Goal: Contribute content: Contribute content

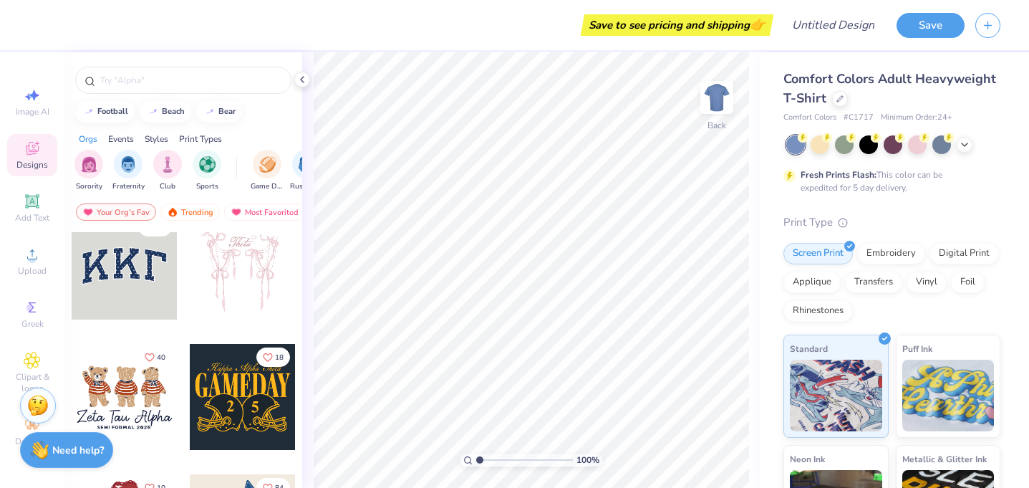
scroll to position [21, 0]
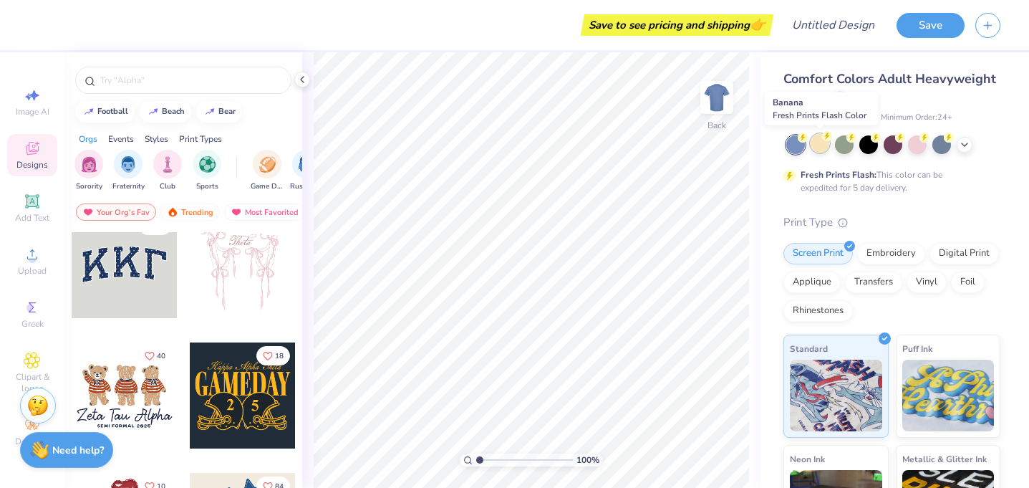
click at [814, 145] on div at bounding box center [820, 143] width 19 height 19
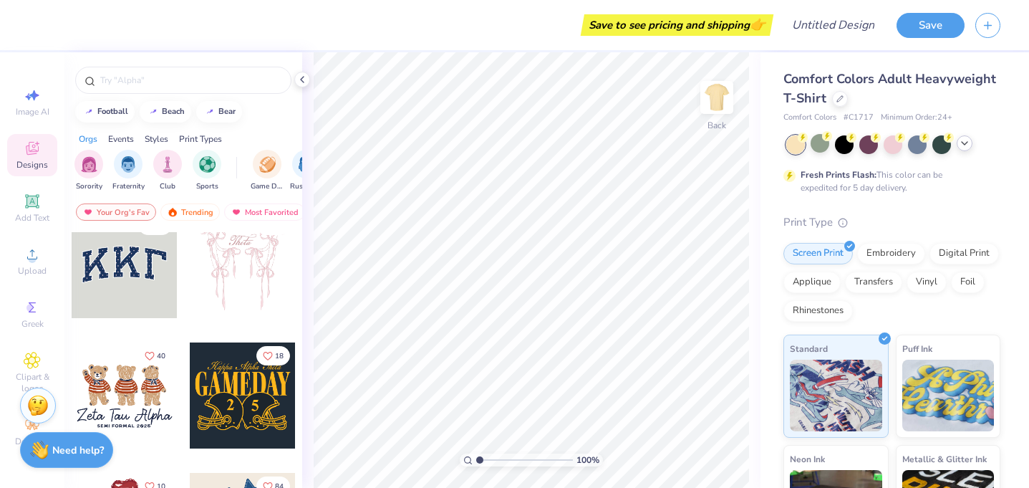
click at [958, 142] on div at bounding box center [965, 143] width 16 height 16
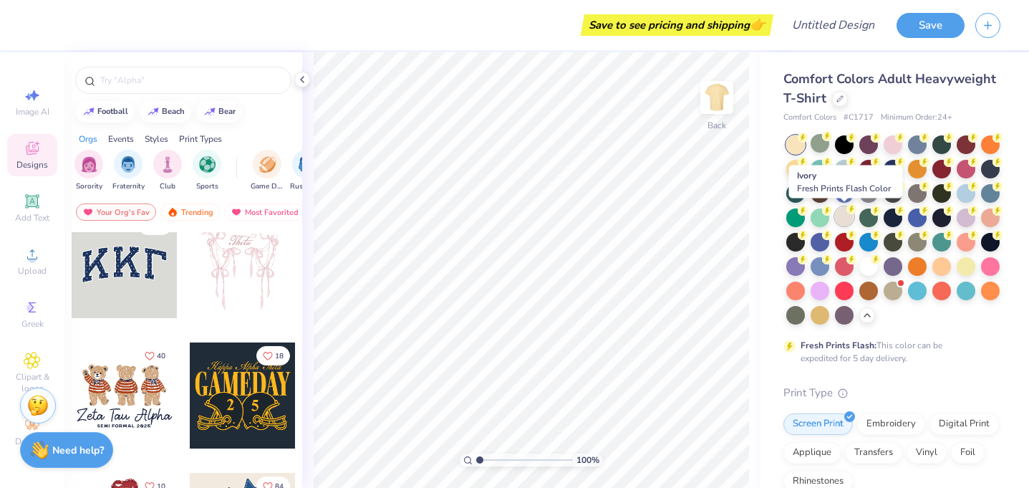
click at [846, 218] on div at bounding box center [844, 216] width 19 height 19
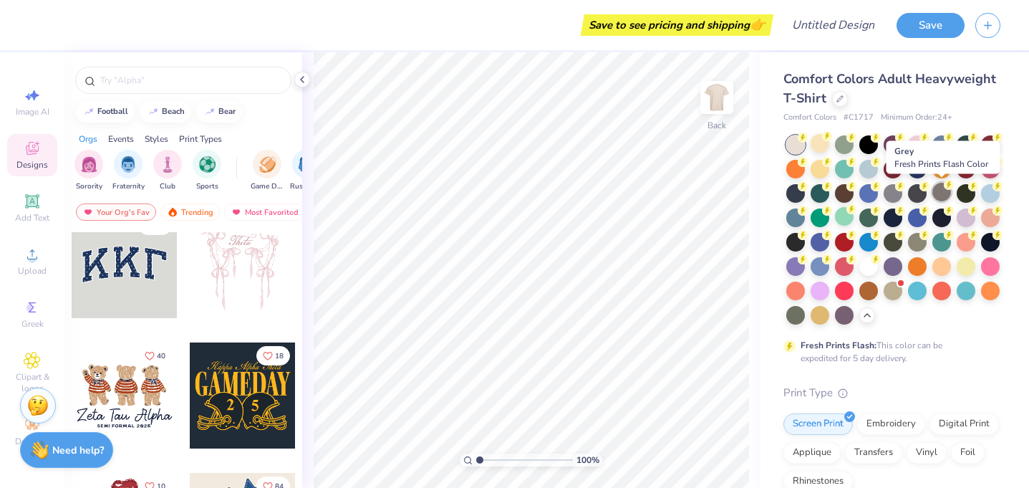
click at [951, 196] on div at bounding box center [942, 192] width 19 height 19
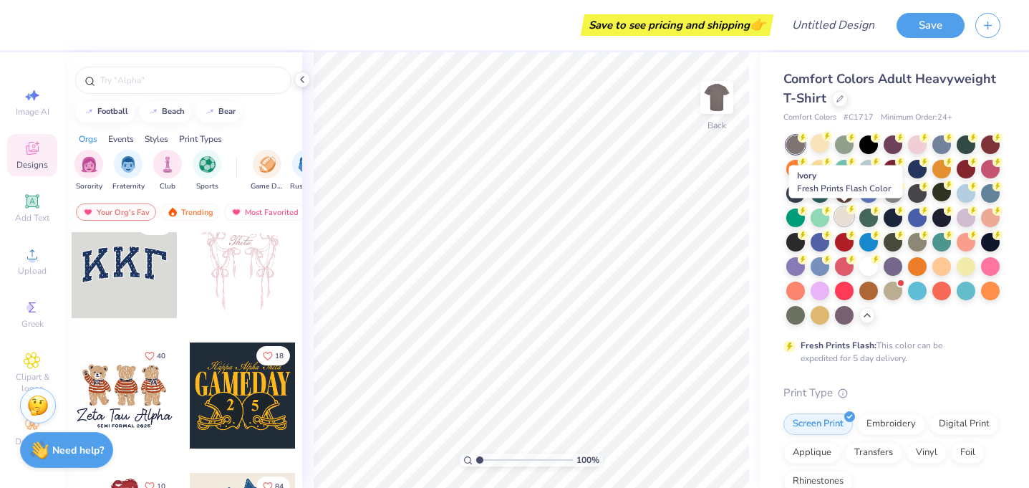
click at [846, 220] on div at bounding box center [844, 216] width 19 height 19
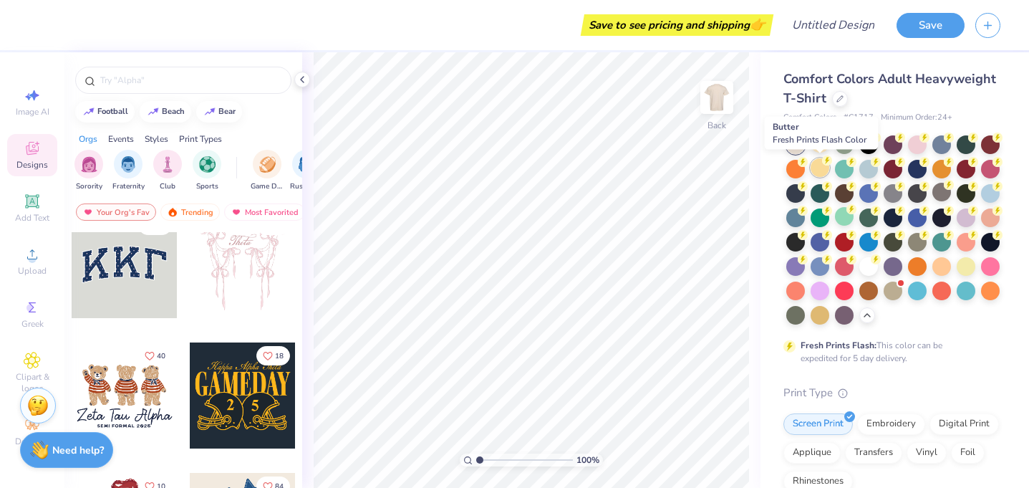
click at [827, 170] on div at bounding box center [820, 167] width 19 height 19
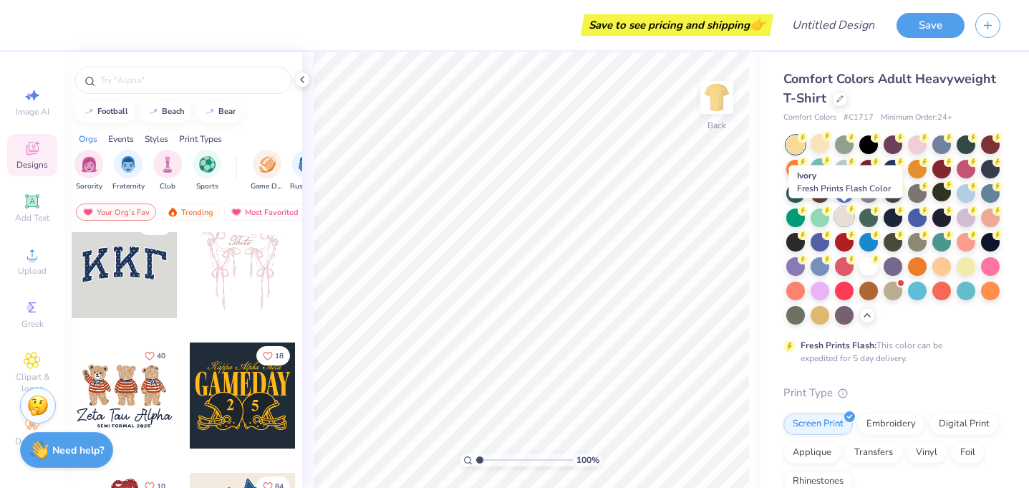
click at [808, 143] on circle at bounding box center [803, 138] width 10 height 10
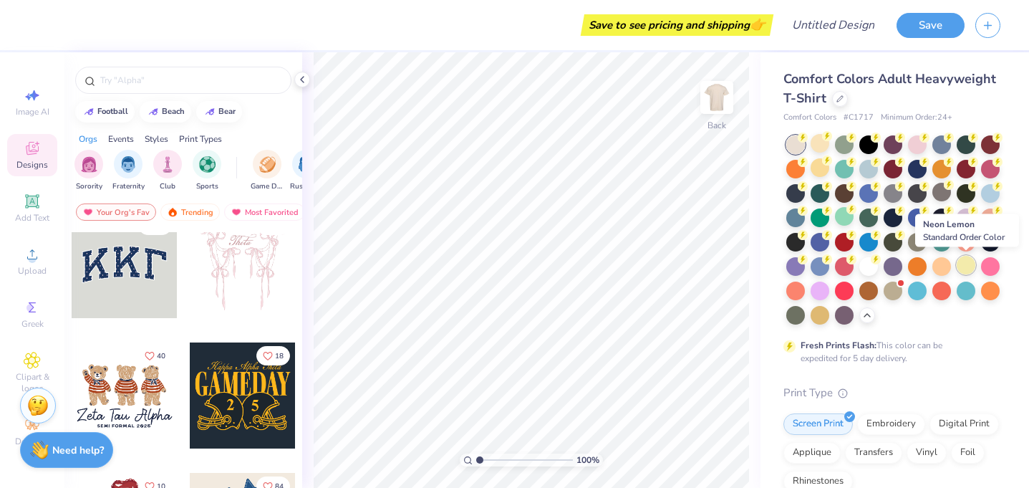
click at [968, 269] on div at bounding box center [966, 265] width 19 height 19
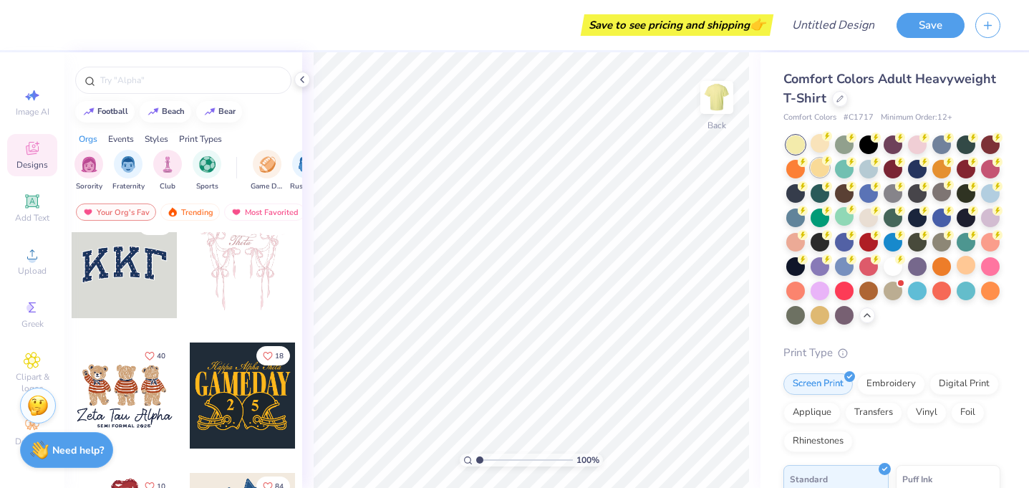
click at [817, 169] on div at bounding box center [820, 167] width 19 height 19
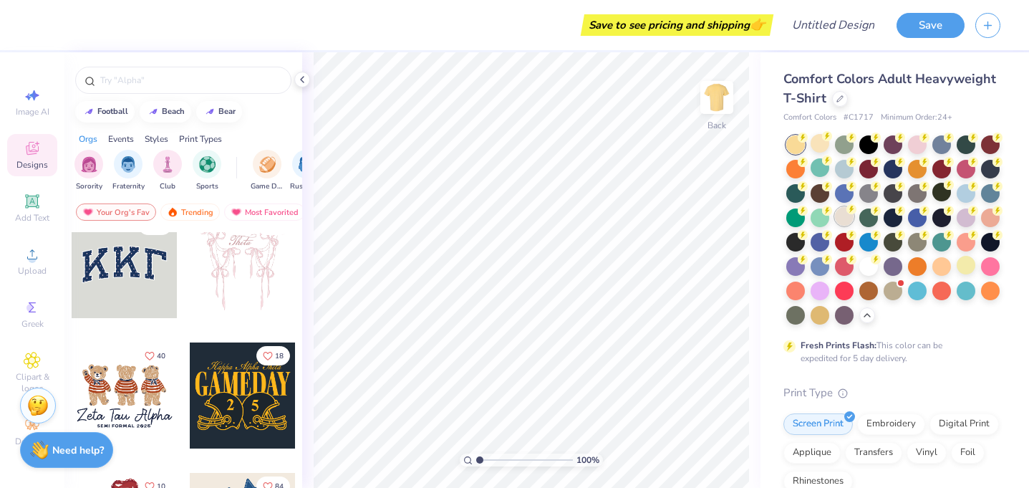
click at [846, 216] on div at bounding box center [844, 216] width 19 height 19
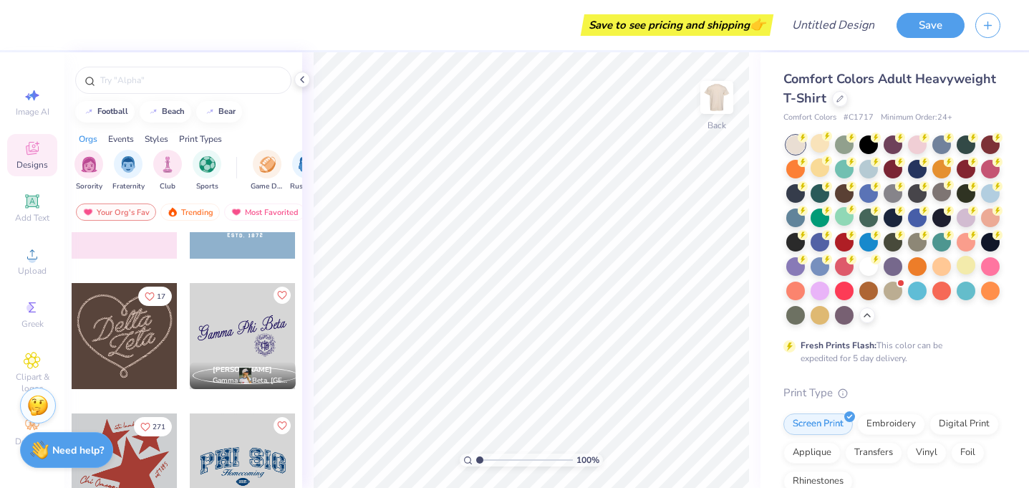
scroll to position [603, 0]
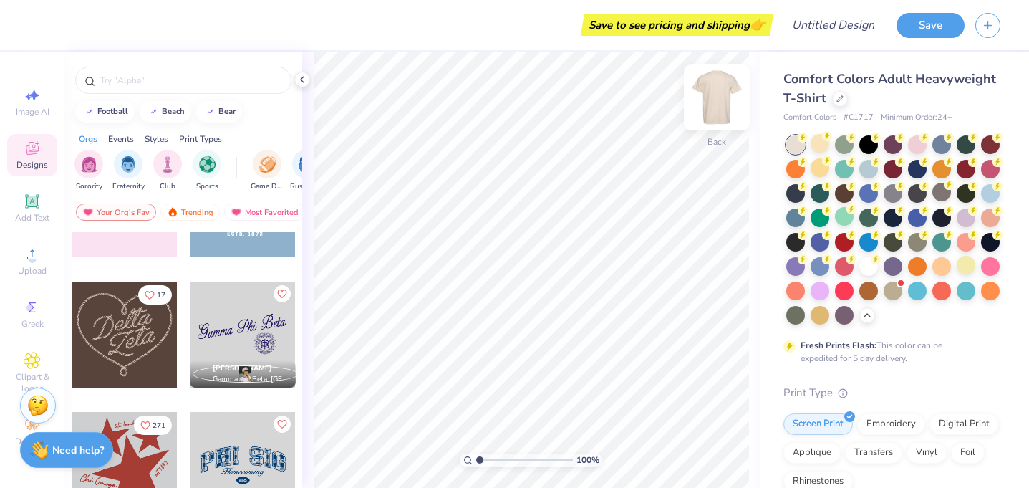
click at [711, 96] on img at bounding box center [716, 97] width 57 height 57
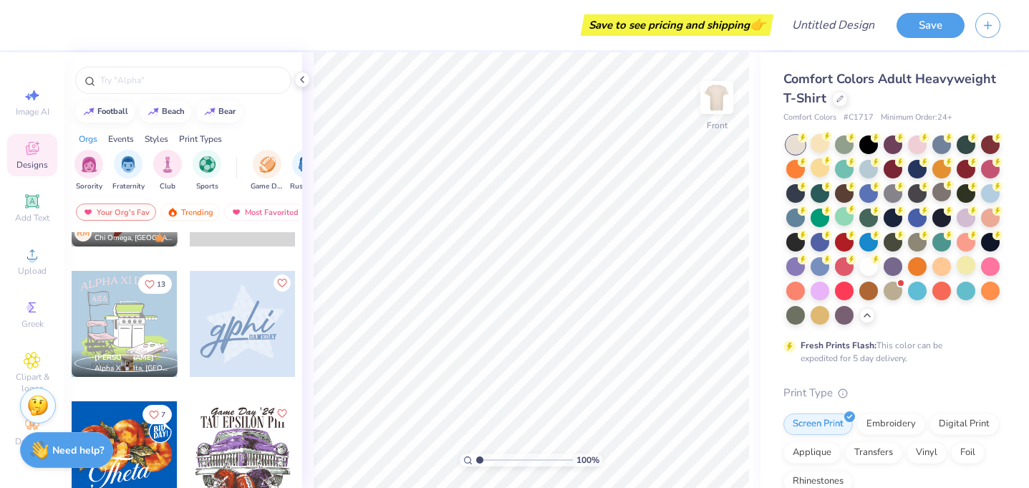
scroll to position [862, 0]
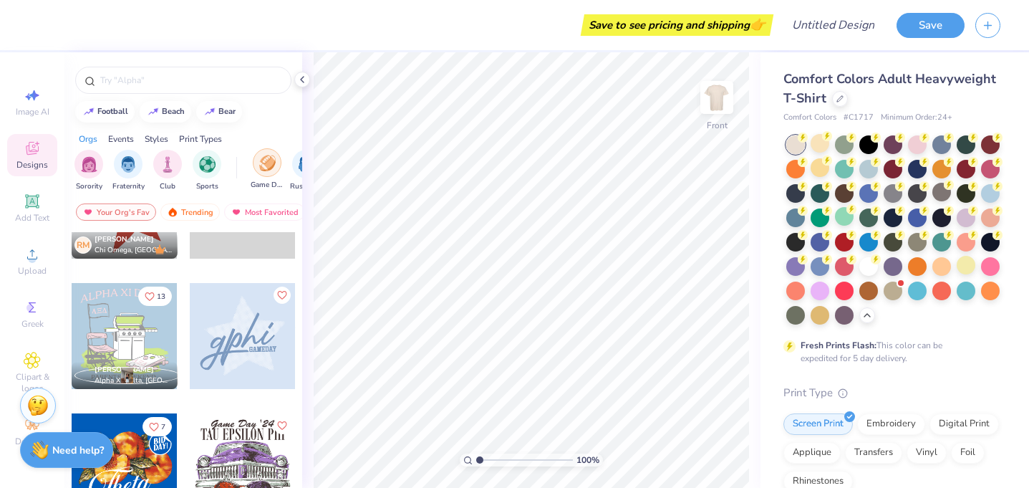
click at [258, 164] on div "filter for Game Day" at bounding box center [267, 162] width 29 height 29
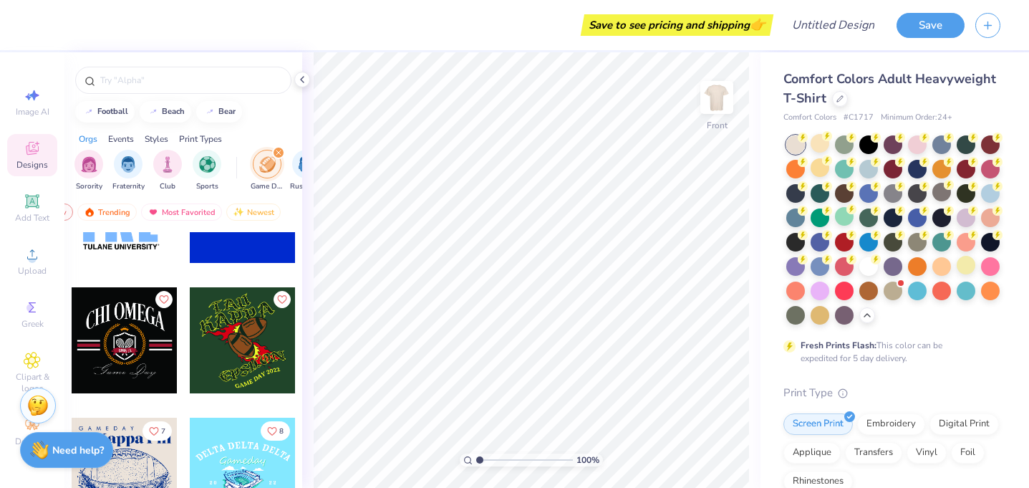
scroll to position [11029, 0]
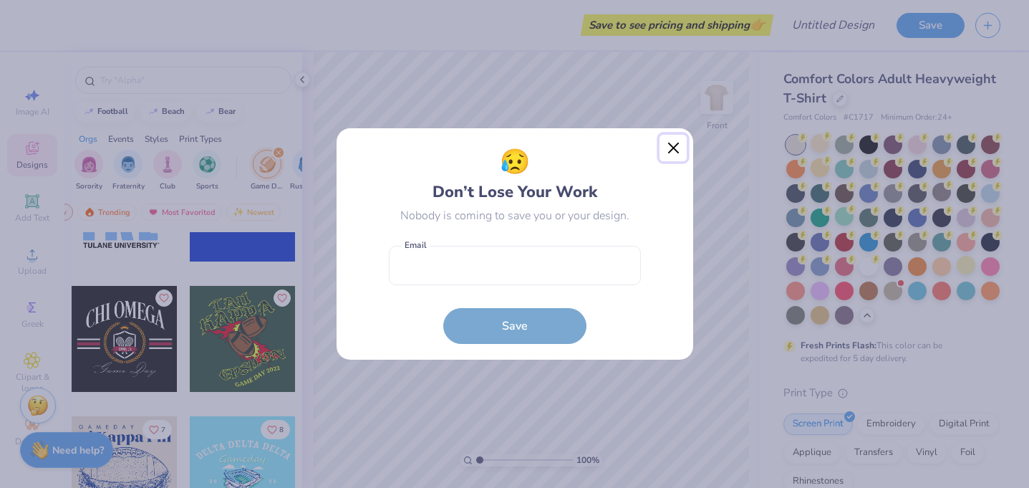
click at [670, 143] on button "Close" at bounding box center [673, 148] width 27 height 27
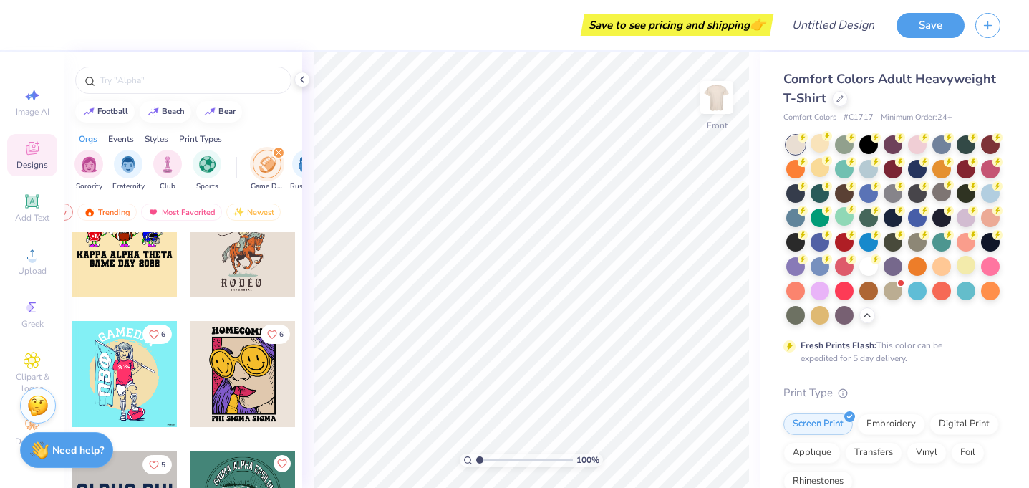
scroll to position [11386, 0]
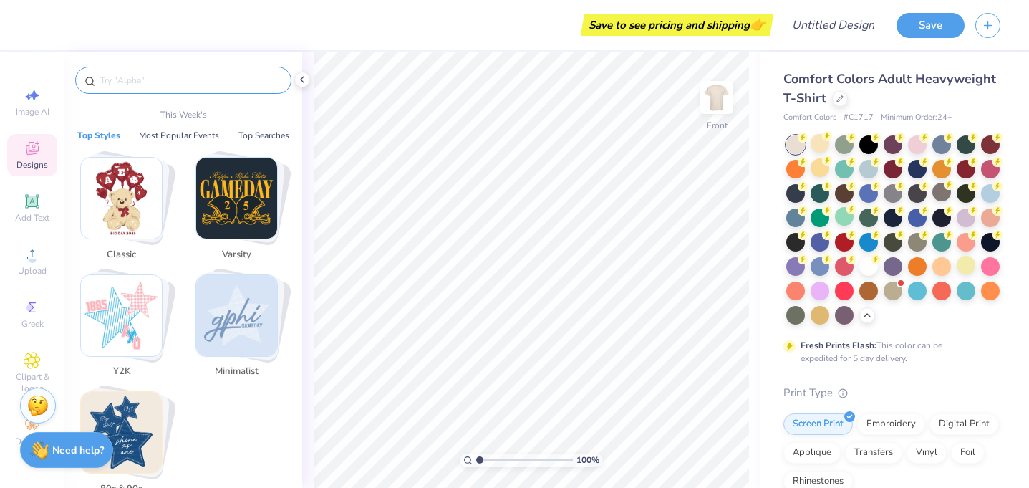
click at [134, 78] on input "text" at bounding box center [190, 80] width 183 height 14
click at [214, 181] on img "Stack Card Button Varsity" at bounding box center [236, 198] width 81 height 81
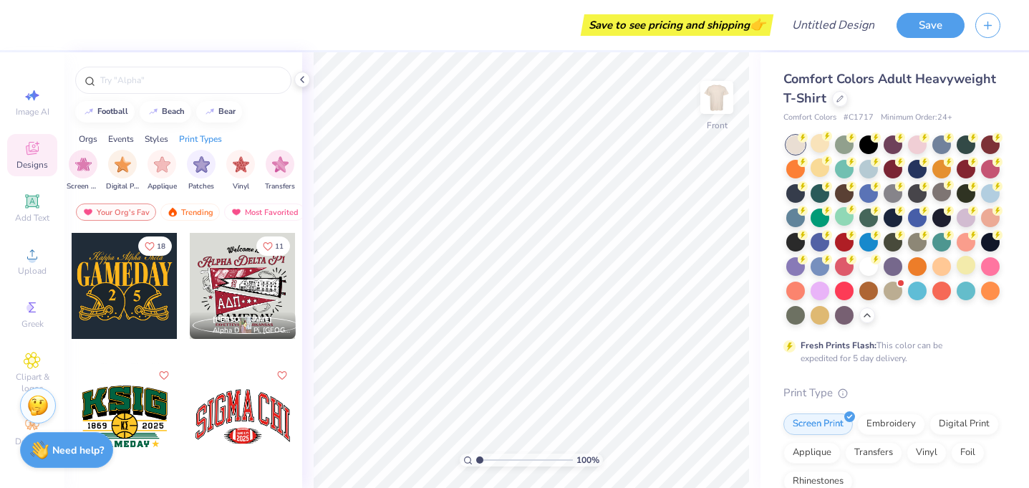
scroll to position [0, 1213]
click at [176, 88] on div at bounding box center [183, 80] width 216 height 27
click at [174, 83] on input "text" at bounding box center [190, 80] width 183 height 14
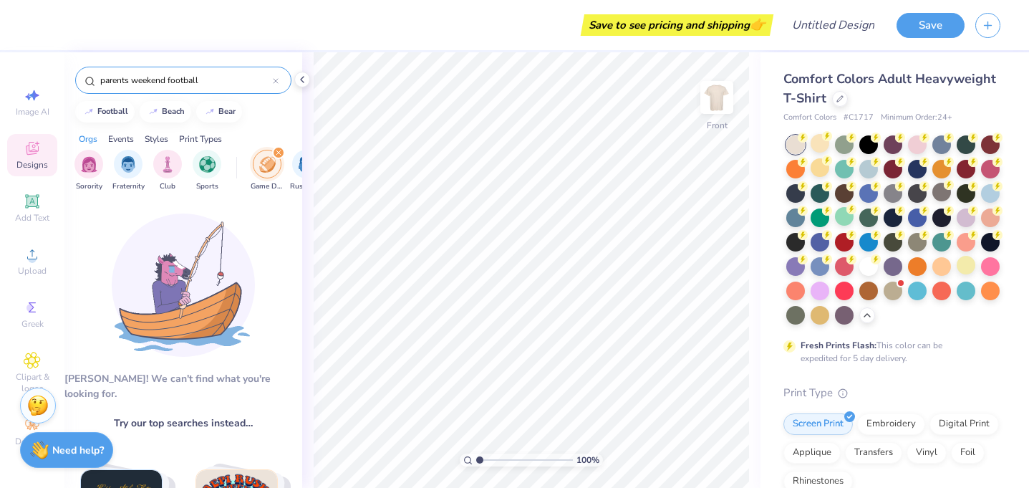
click at [170, 82] on input "parents weekend football" at bounding box center [186, 80] width 174 height 14
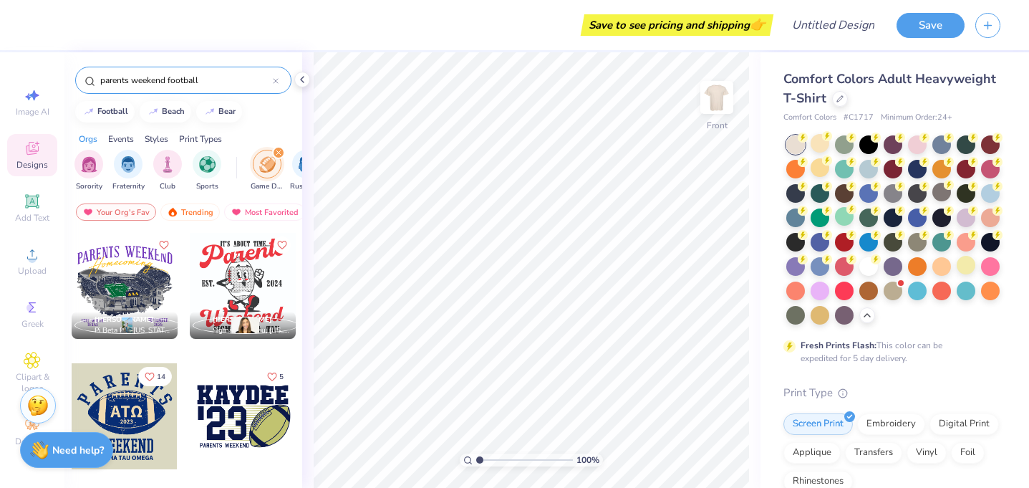
click at [189, 80] on input "parents weekend football" at bounding box center [186, 80] width 174 height 14
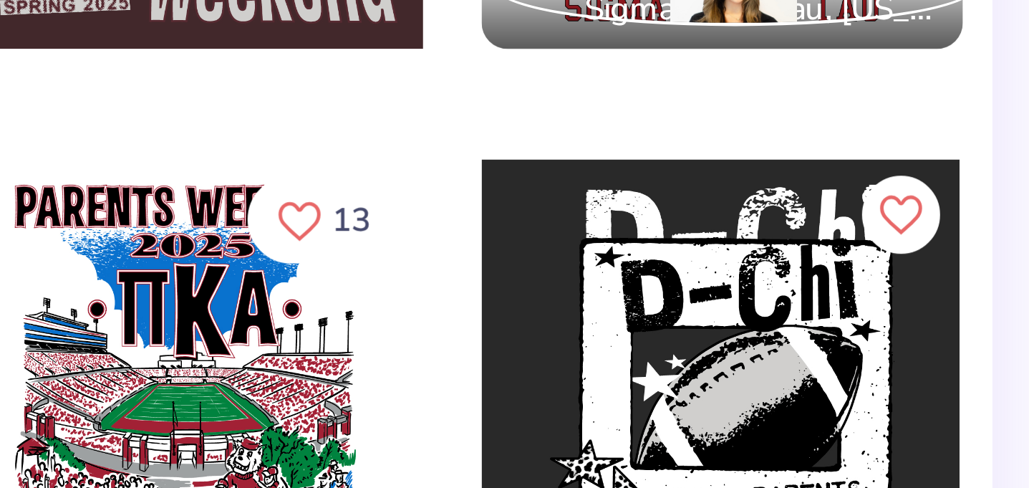
scroll to position [1994, 0]
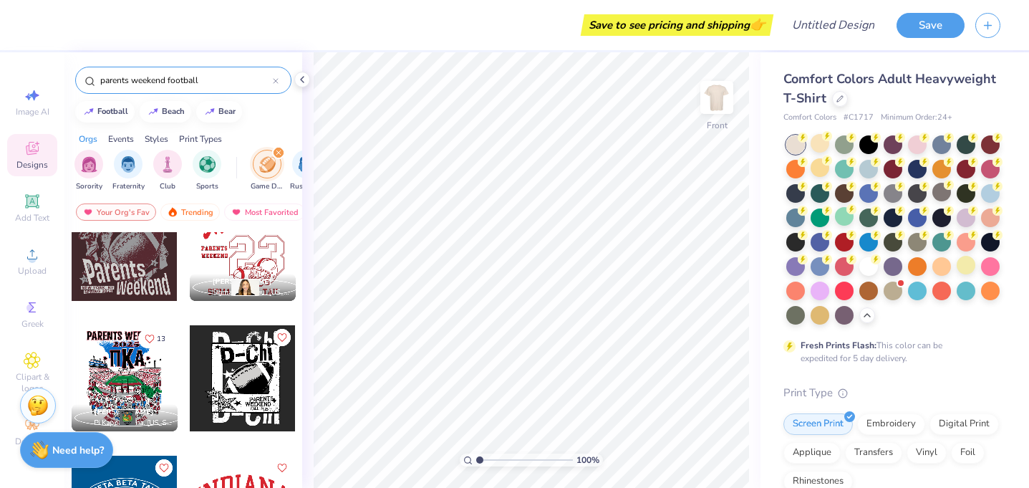
click at [146, 77] on input "parents weekend football" at bounding box center [186, 80] width 174 height 14
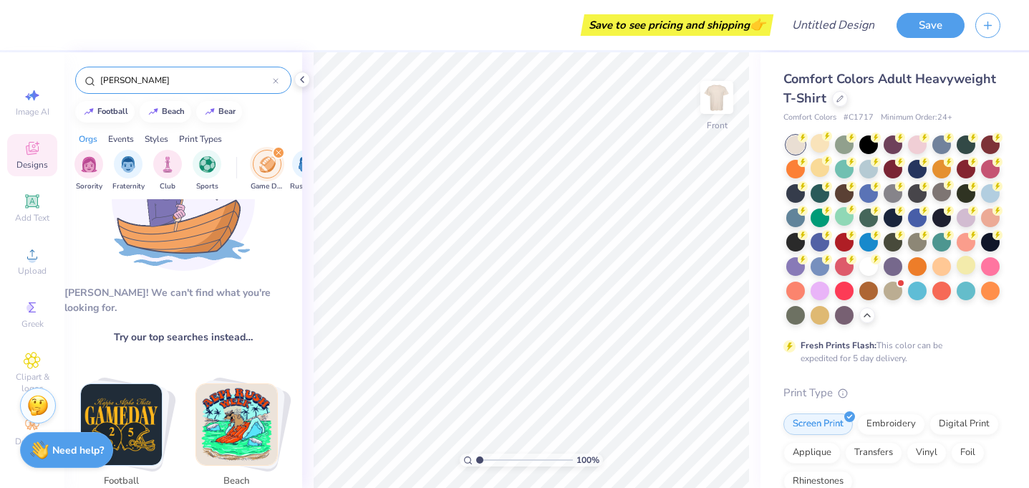
scroll to position [0, 0]
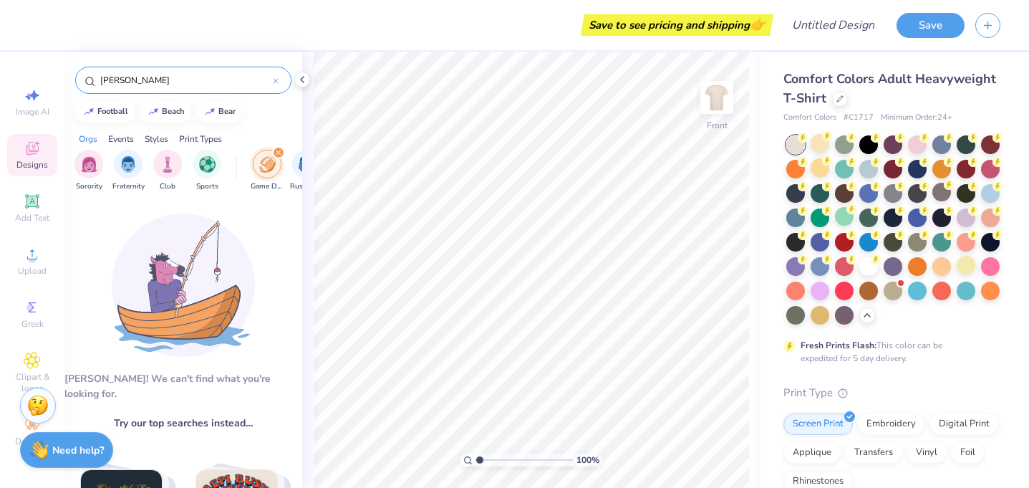
click at [145, 79] on input "[PERSON_NAME]" at bounding box center [186, 80] width 174 height 14
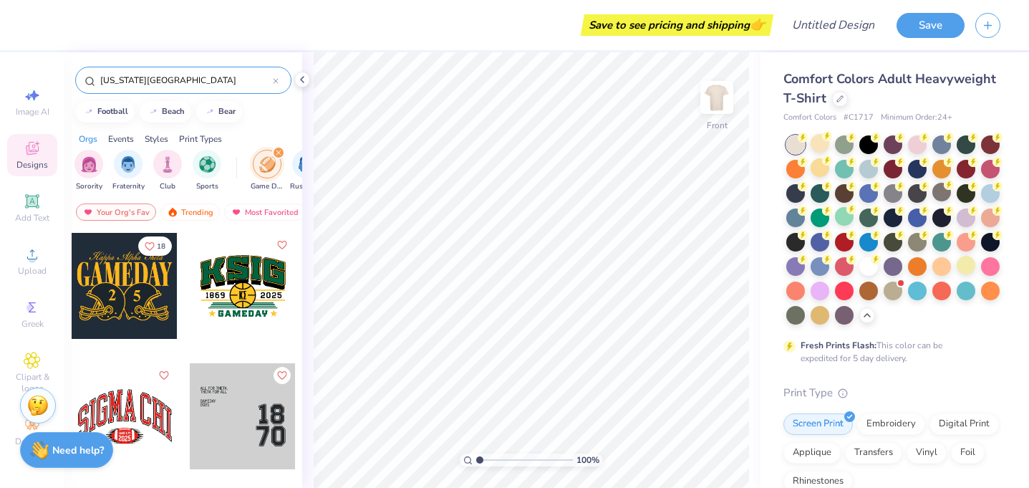
type input "[US_STATE][GEOGRAPHIC_DATA]"
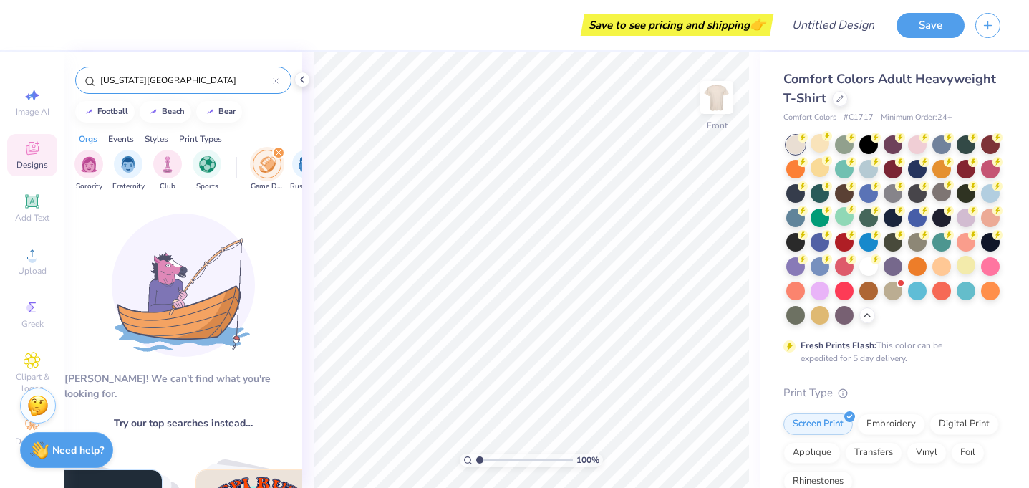
click at [161, 79] on input "[US_STATE][GEOGRAPHIC_DATA]" at bounding box center [186, 80] width 174 height 14
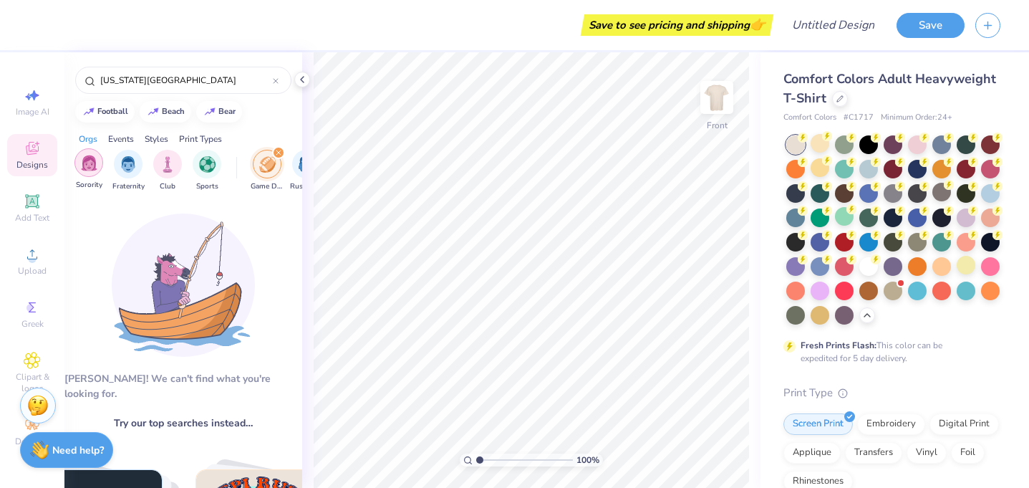
click at [90, 170] on img "filter for Sorority" at bounding box center [89, 163] width 16 height 16
click at [116, 136] on div "Events" at bounding box center [121, 139] width 26 height 13
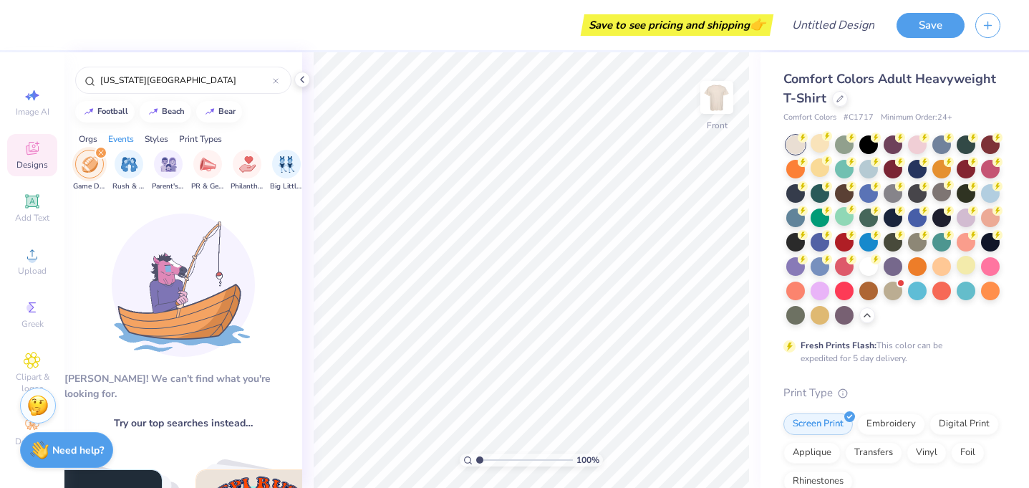
scroll to position [0, 178]
click at [151, 166] on div "Parent's Weekend" at bounding box center [167, 169] width 33 height 42
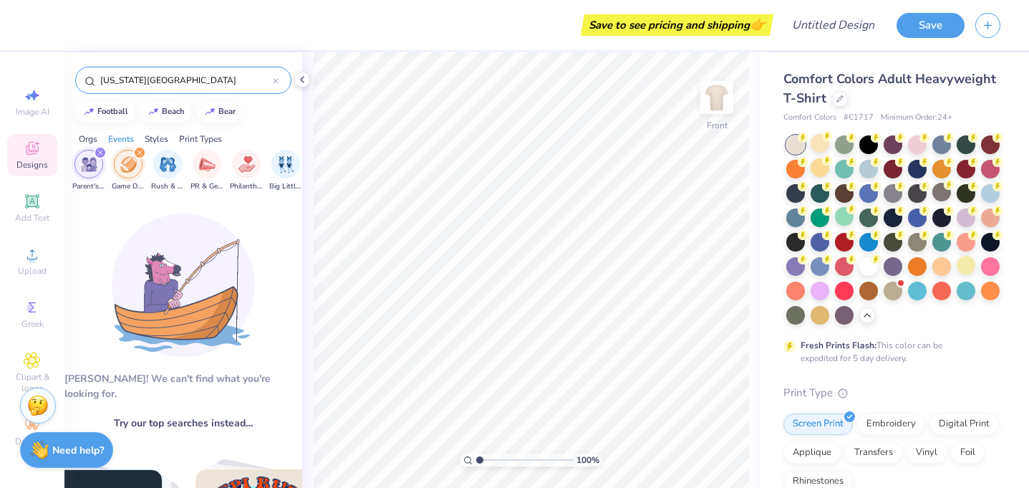
click at [276, 84] on icon at bounding box center [276, 81] width 6 height 6
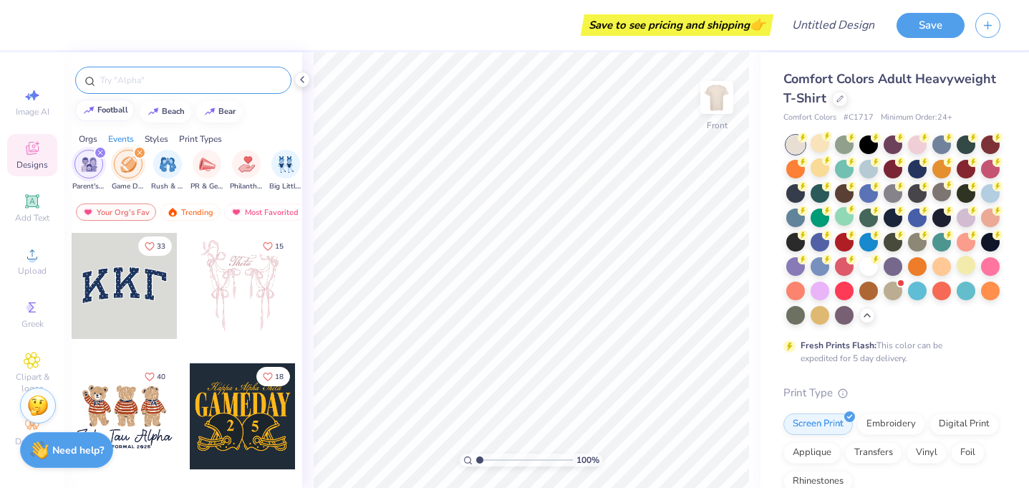
click at [115, 110] on div "football" at bounding box center [112, 110] width 31 height 8
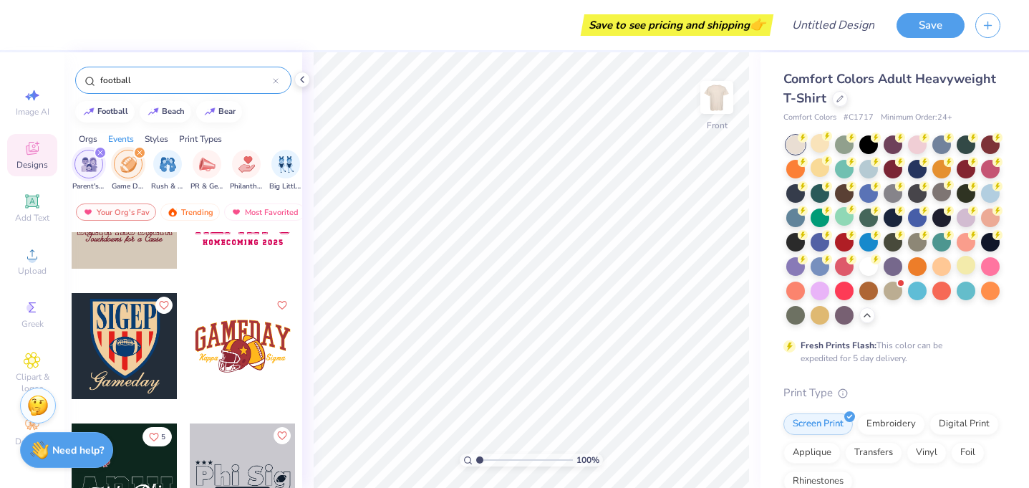
scroll to position [4374, 0]
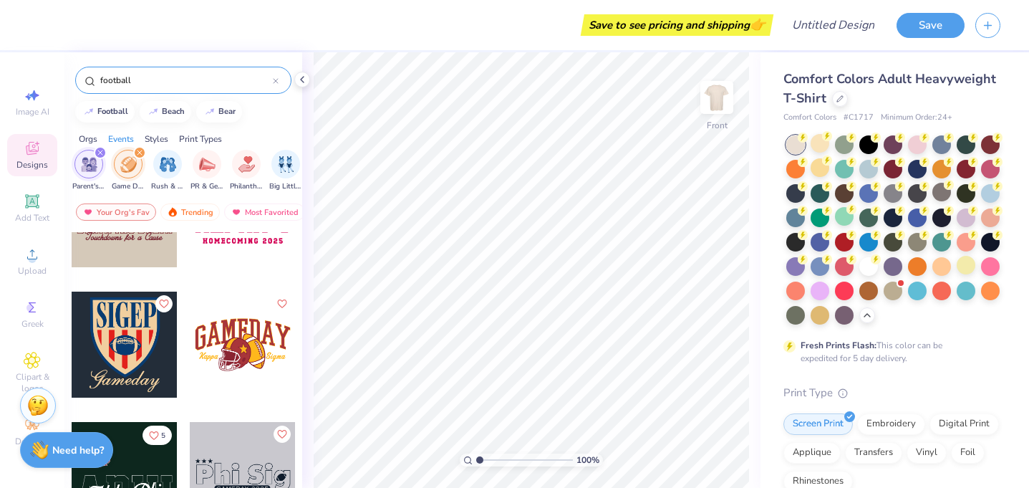
click at [168, 83] on input "football" at bounding box center [186, 80] width 174 height 14
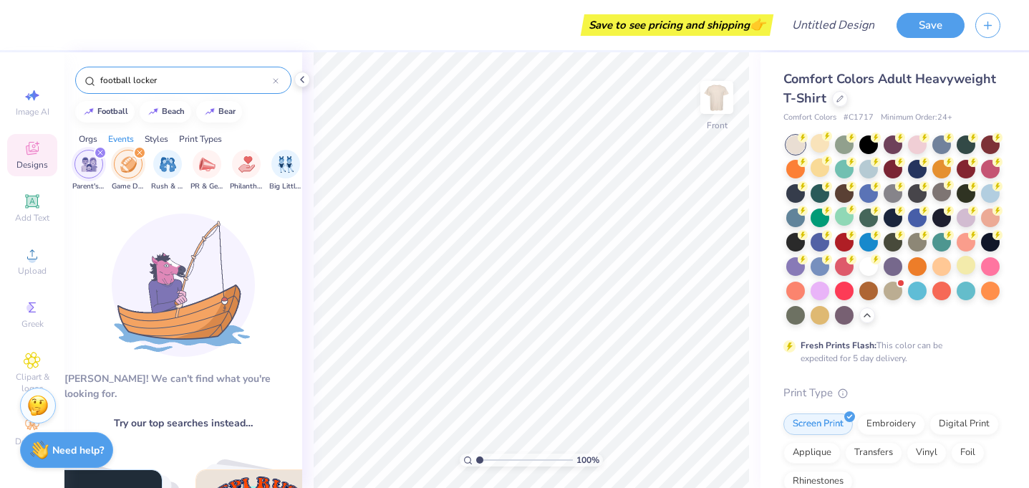
click at [102, 150] on icon "filter for Parent's Weekend" at bounding box center [100, 153] width 6 height 6
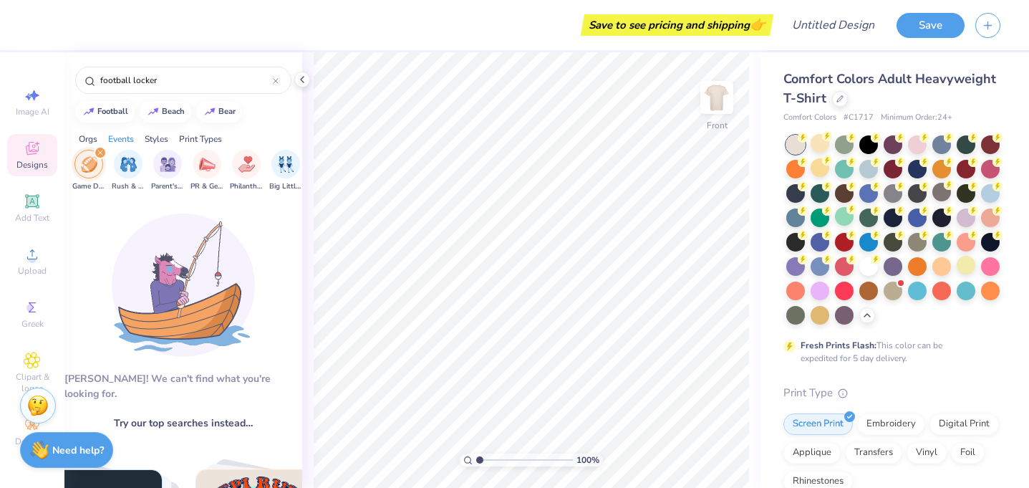
click at [102, 150] on icon "filter for Game Day" at bounding box center [100, 153] width 6 height 6
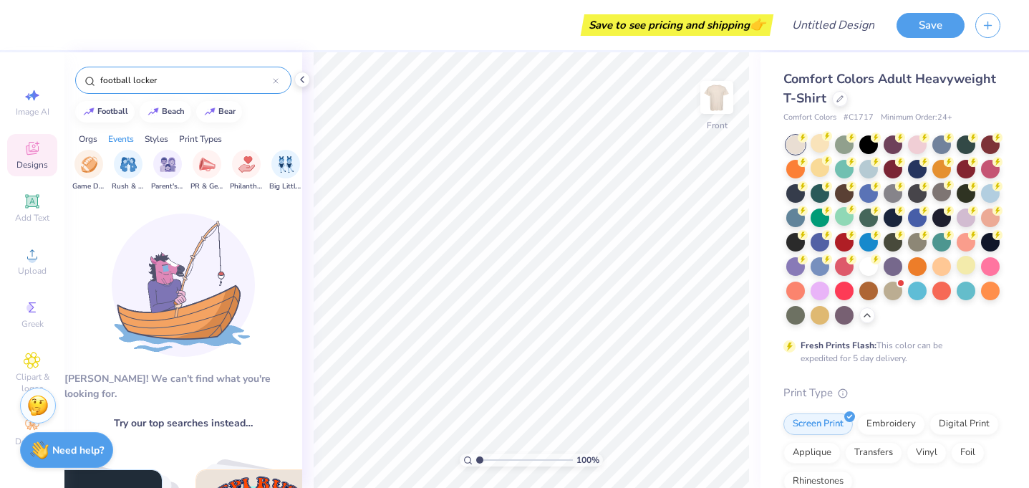
click at [176, 89] on div "football locker" at bounding box center [183, 80] width 216 height 27
click at [162, 73] on div "football locker" at bounding box center [183, 80] width 216 height 27
click at [159, 80] on input "football locker" at bounding box center [186, 80] width 174 height 14
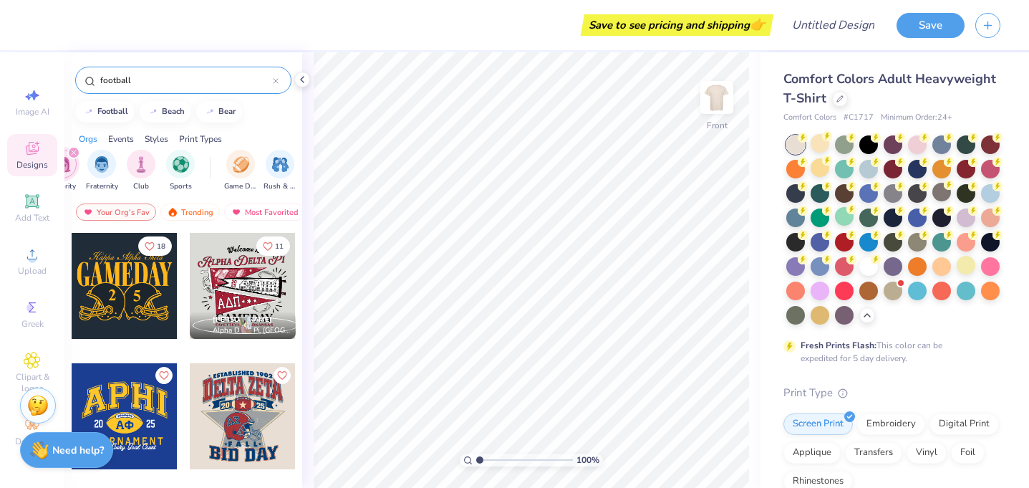
scroll to position [0, 27]
type input "football"
click at [234, 277] on div at bounding box center [243, 286] width 106 height 106
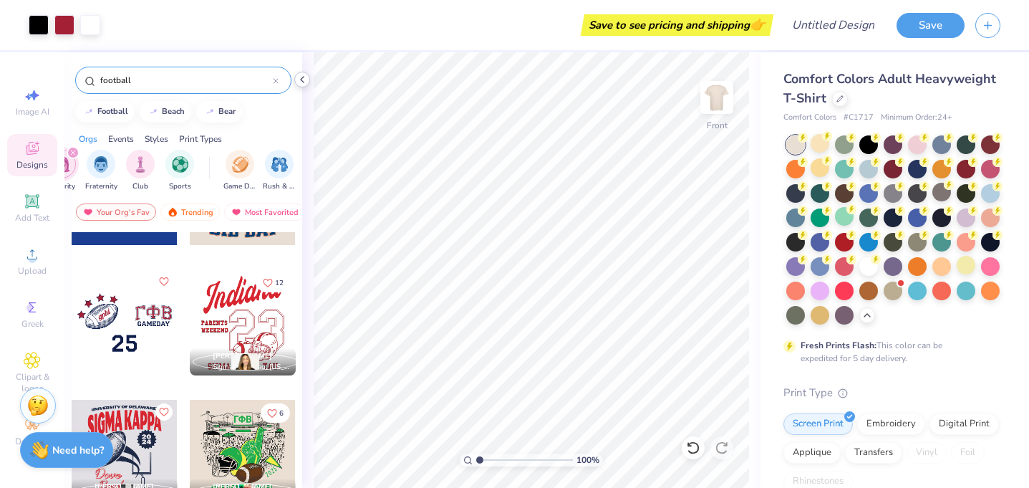
click at [299, 80] on icon at bounding box center [302, 79] width 11 height 11
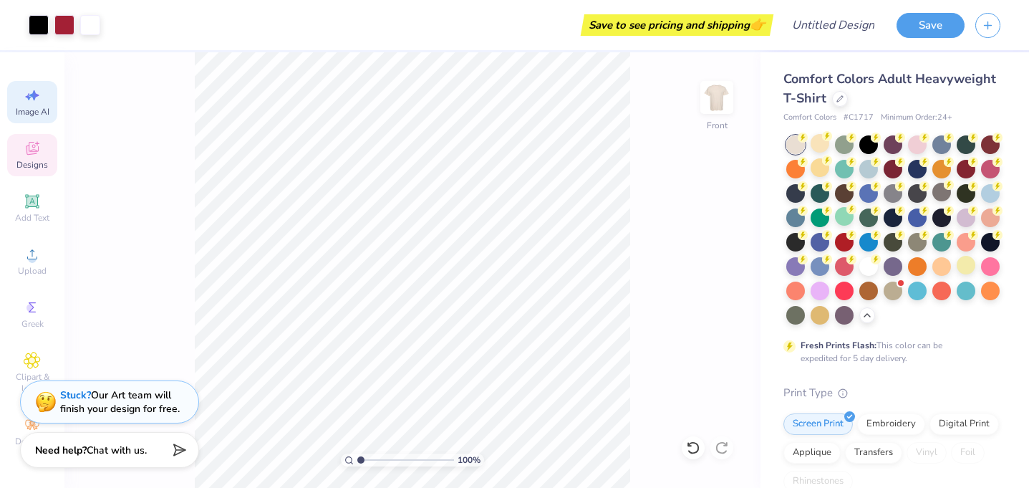
click at [41, 106] on div "Image AI" at bounding box center [32, 102] width 50 height 42
select select "4"
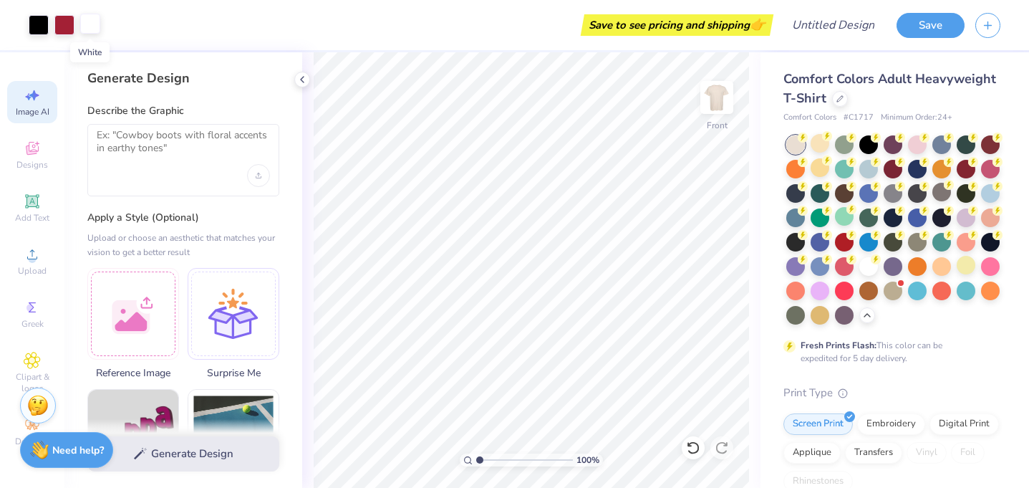
click at [86, 32] on div at bounding box center [90, 24] width 20 height 20
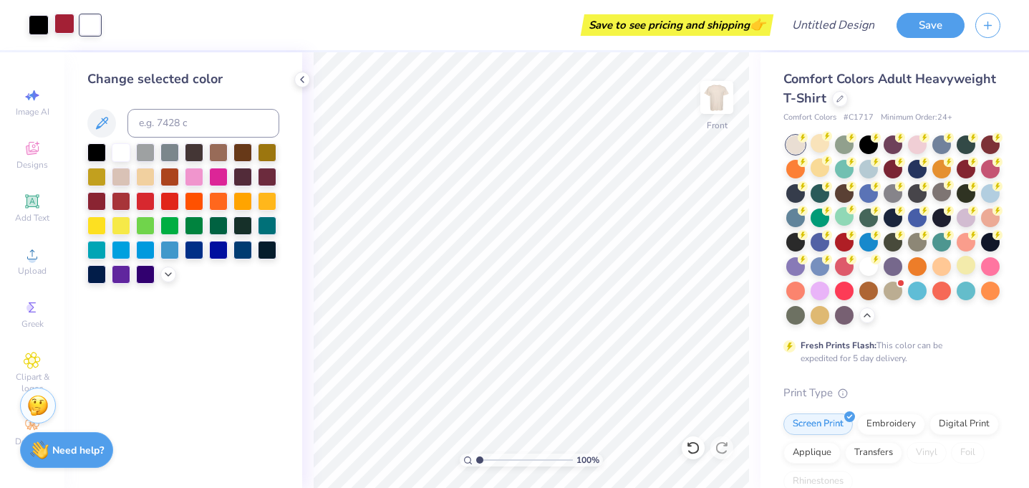
click at [73, 29] on div at bounding box center [64, 24] width 20 height 20
click at [39, 20] on div at bounding box center [39, 24] width 20 height 20
click at [99, 24] on div at bounding box center [90, 24] width 20 height 20
click at [986, 31] on button "button" at bounding box center [988, 23] width 25 height 25
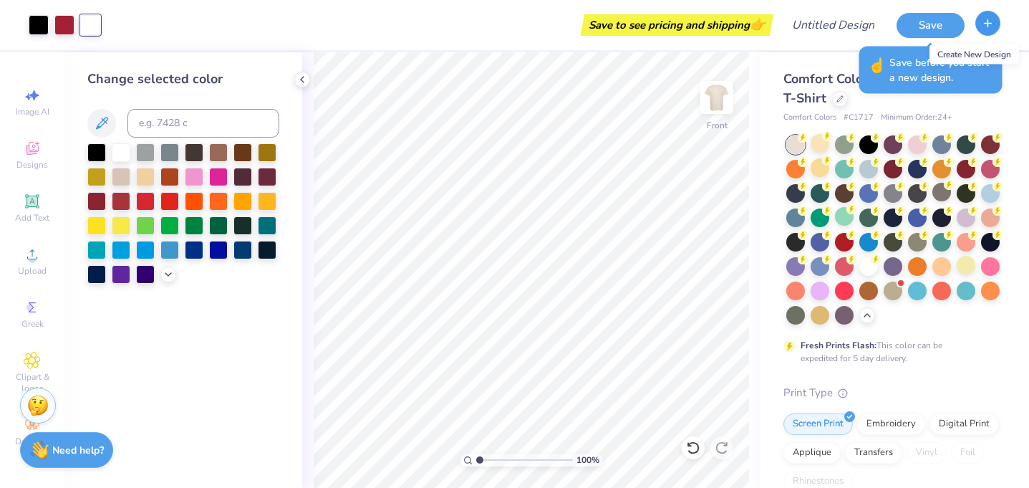
click at [986, 27] on icon "button" at bounding box center [988, 23] width 12 height 12
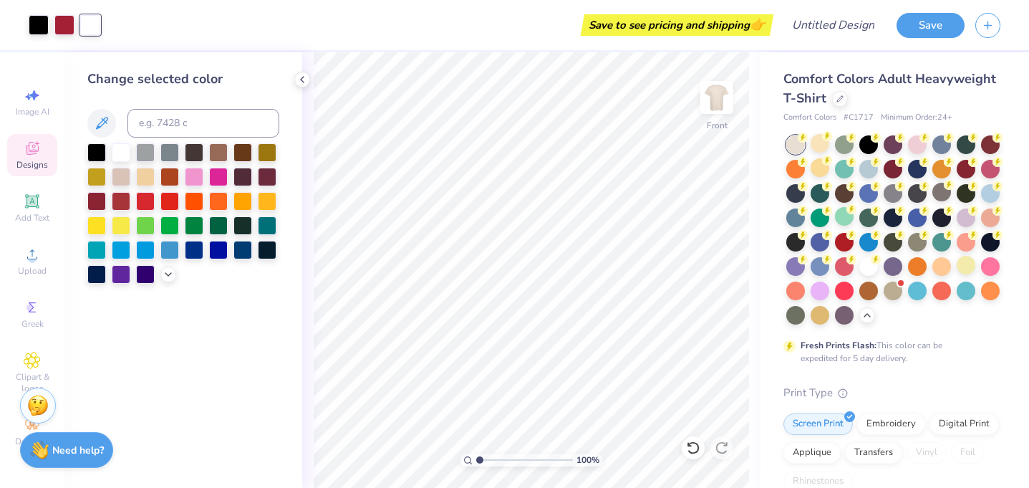
click at [40, 143] on icon at bounding box center [32, 148] width 17 height 17
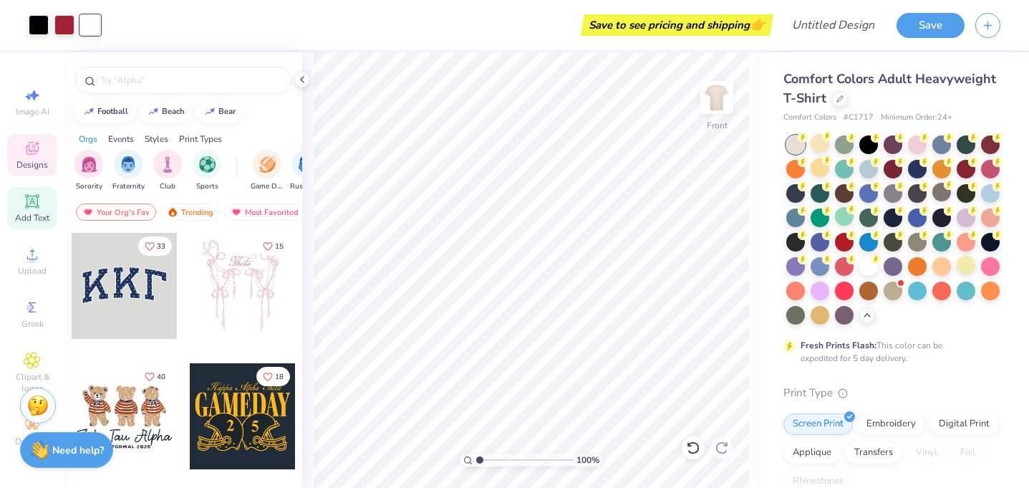
click at [32, 223] on span "Add Text" at bounding box center [32, 217] width 34 height 11
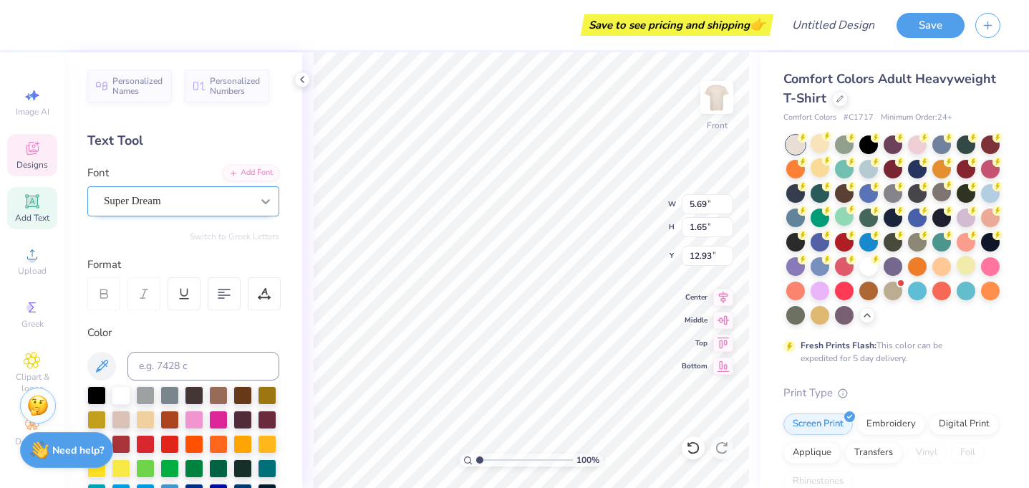
type input "11.38"
type input "1.76"
type input "4.14"
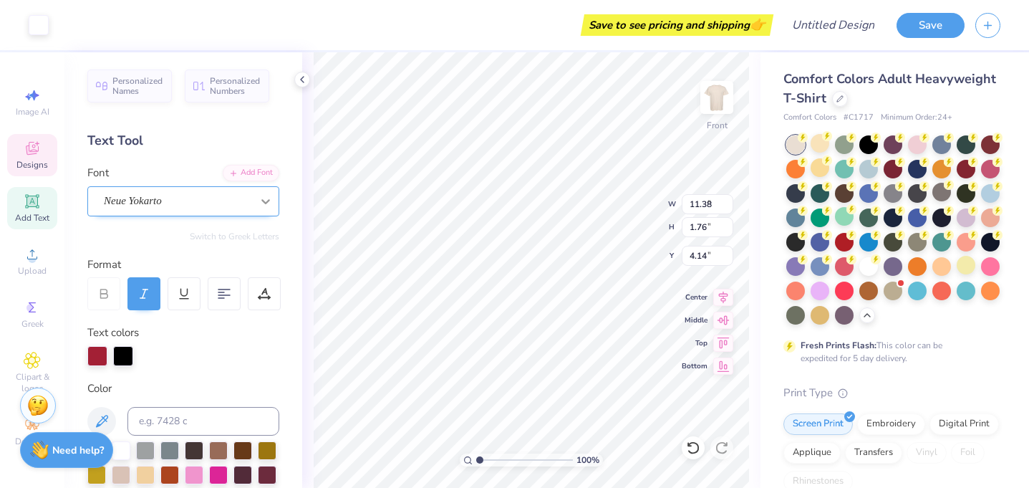
type input "8.35"
type input "2.29"
type input "7.34"
type input "5.26"
type input "2.02"
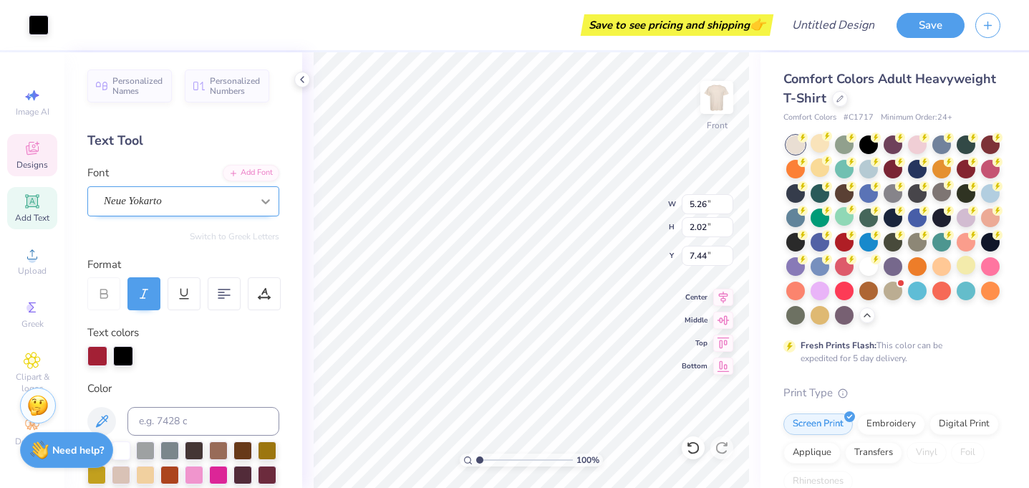
type input "7.50"
type input "4.06"
type input "1.93"
type input "6.22"
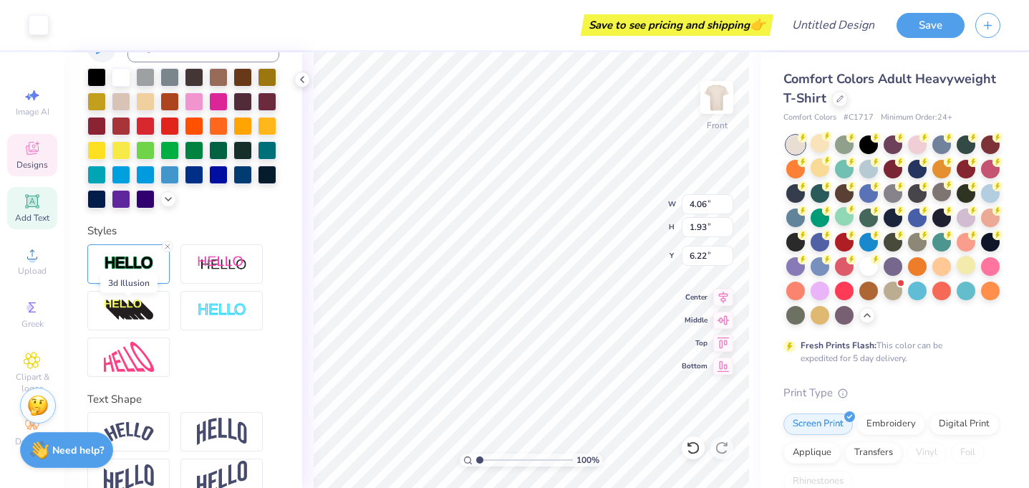
scroll to position [403, 0]
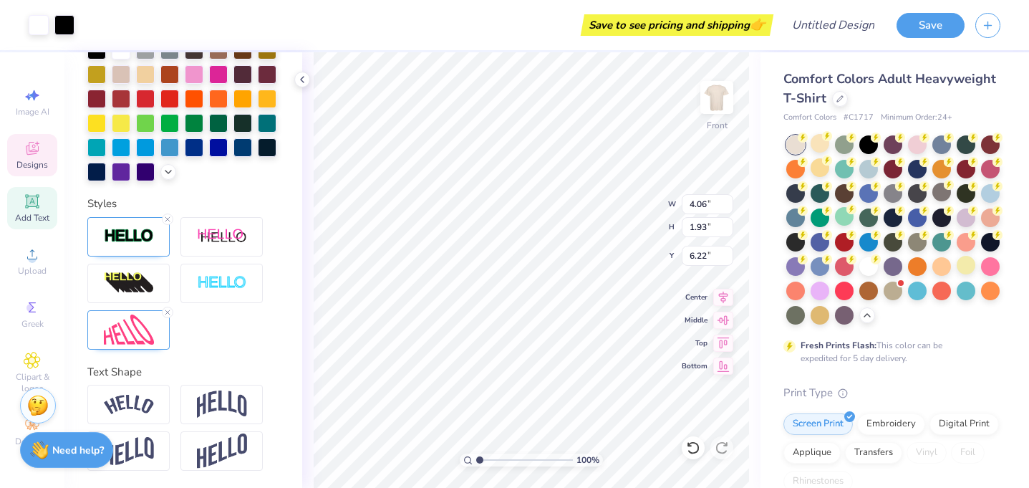
type input "2.96"
type input "1.70"
type input "9.62"
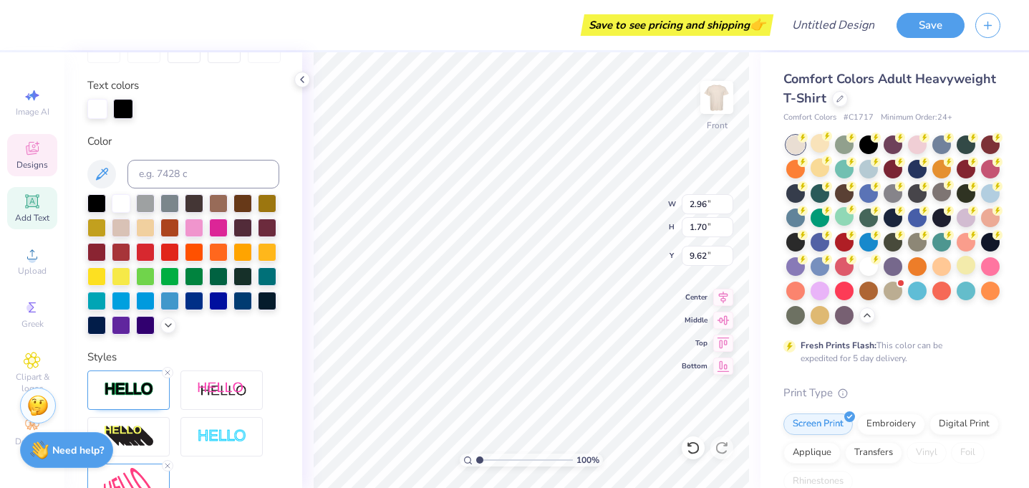
scroll to position [0, 0]
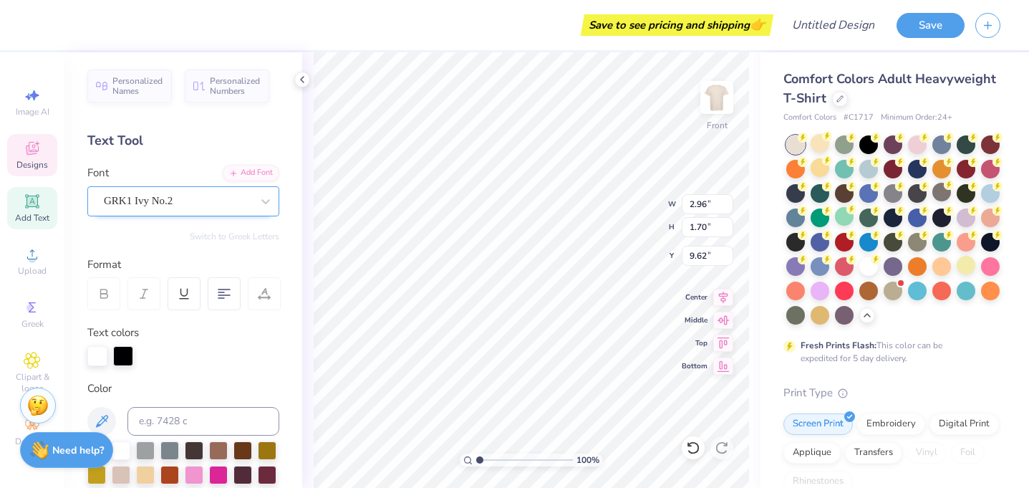
click at [202, 203] on div "GRK1 Ivy No.2" at bounding box center [177, 201] width 150 height 22
click at [139, 94] on span "Personalized Names" at bounding box center [137, 84] width 51 height 20
type input "12.43"
type input "2.00"
type input "12.75"
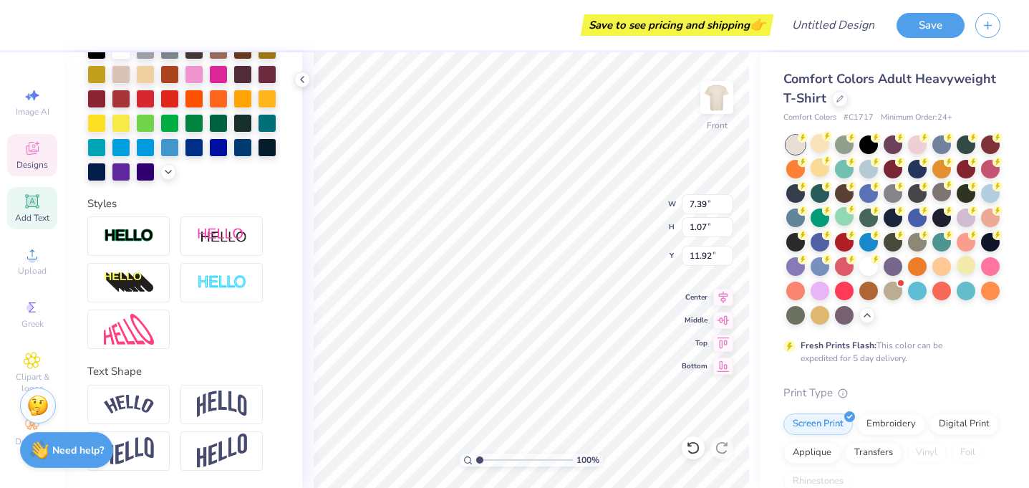
type textarea "PARENTS WEEKEND"
click at [730, 229] on input "1.05" at bounding box center [708, 227] width 52 height 20
click at [730, 229] on input "1.04" at bounding box center [708, 227] width 52 height 20
click at [730, 229] on input "1.03" at bounding box center [708, 227] width 52 height 20
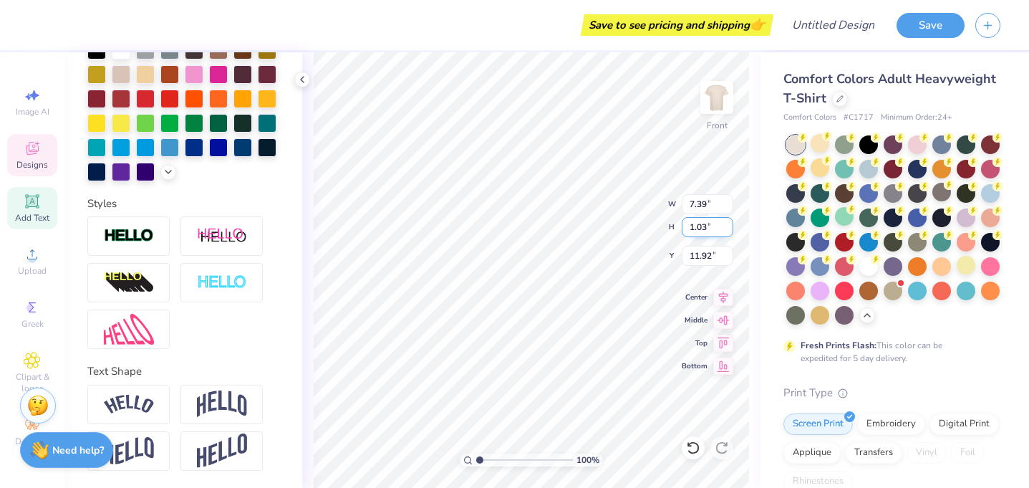
type input "1.02"
click at [730, 229] on input "1.02" at bounding box center [708, 227] width 52 height 20
type input "14.53"
type input "11.94"
click at [730, 229] on input "1.01" at bounding box center [708, 227] width 52 height 20
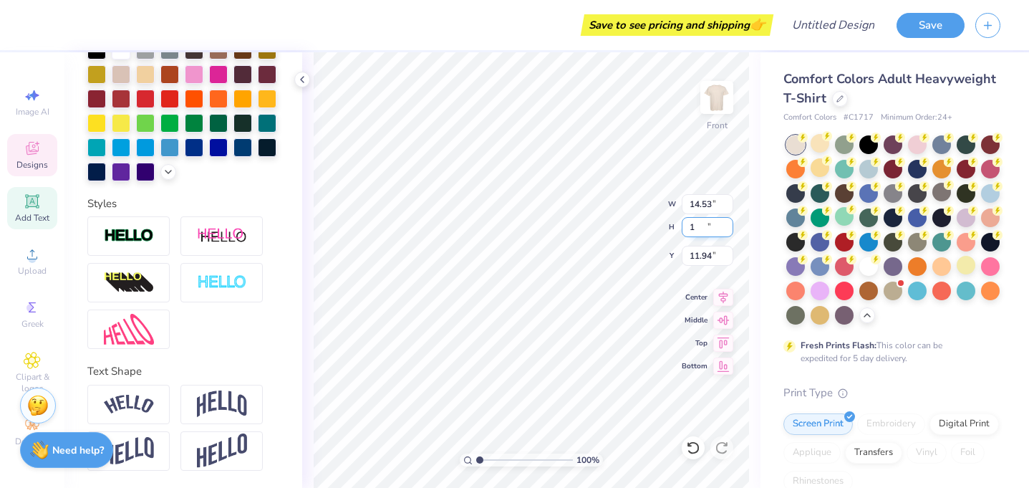
type input "1"
click at [730, 229] on input "1" at bounding box center [708, 227] width 52 height 20
click at [726, 209] on input "14.52" at bounding box center [708, 204] width 52 height 20
click at [726, 209] on input "14.51" at bounding box center [708, 204] width 52 height 20
click at [726, 209] on input "14.5" at bounding box center [708, 204] width 52 height 20
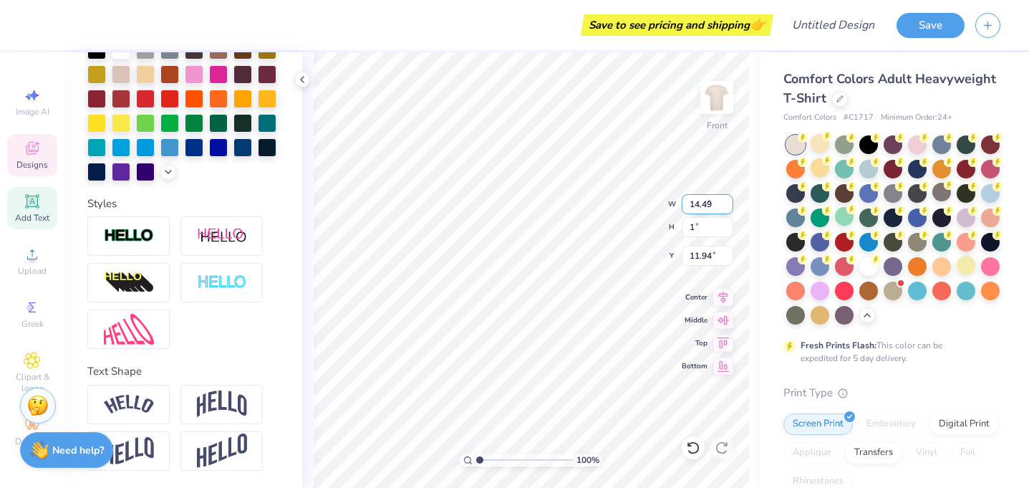
type input "14.49"
click at [726, 209] on input "14.49" at bounding box center [708, 204] width 52 height 20
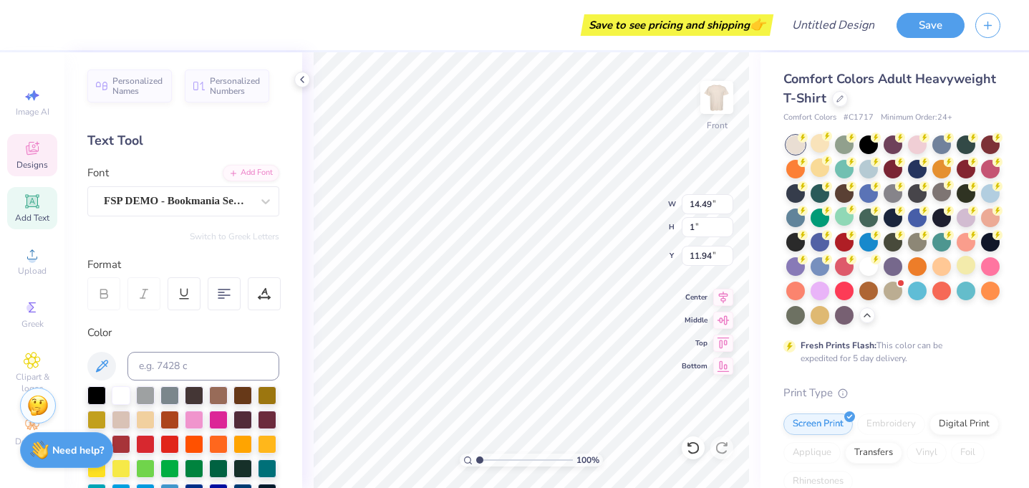
scroll to position [0, 6]
